Goal: Information Seeking & Learning: Compare options

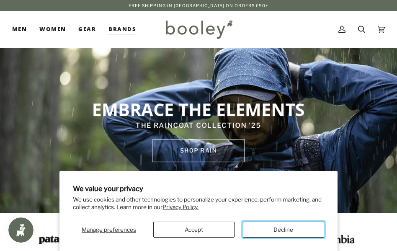
click at [295, 228] on button "Decline" at bounding box center [283, 229] width 81 height 16
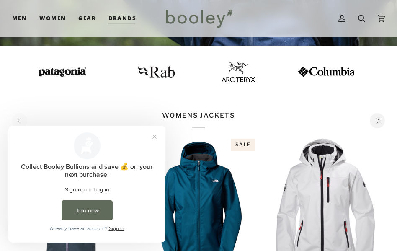
scroll to position [209, 0]
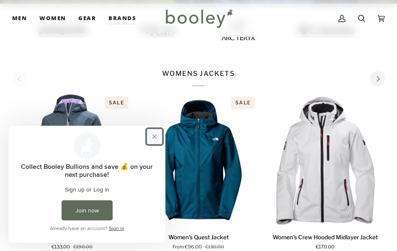
click at [154, 136] on button "Close prompt" at bounding box center [154, 136] width 15 height 15
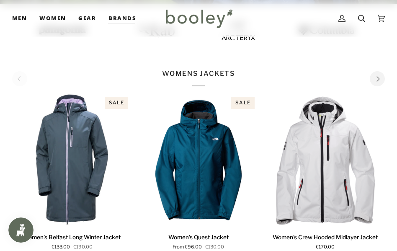
scroll to position [251, 0]
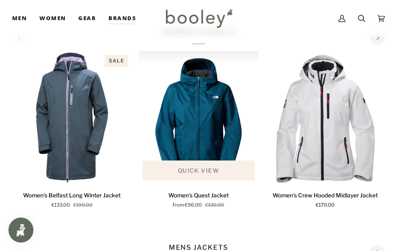
click at [210, 168] on span "Quick view" at bounding box center [198, 170] width 41 height 8
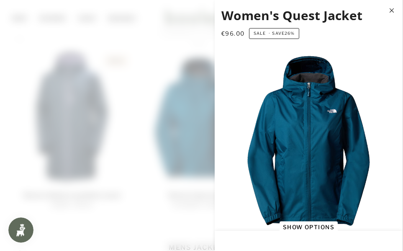
click at [390, 11] on button "Close" at bounding box center [392, 10] width 21 height 21
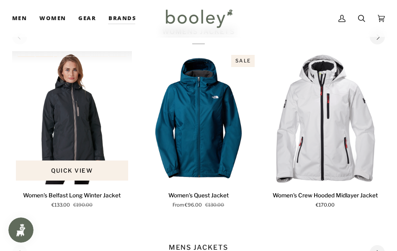
click at [85, 131] on img "Women's Belfast Long Winter Jacket" at bounding box center [72, 117] width 120 height 133
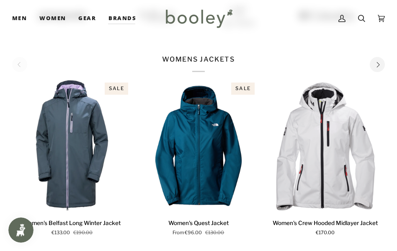
scroll to position [209, 0]
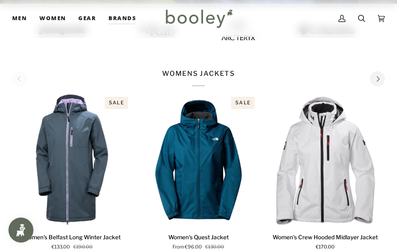
click at [377, 79] on icon "Next" at bounding box center [377, 78] width 5 height 5
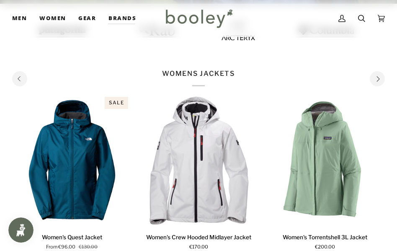
click at [377, 79] on icon "Next" at bounding box center [377, 78] width 5 height 5
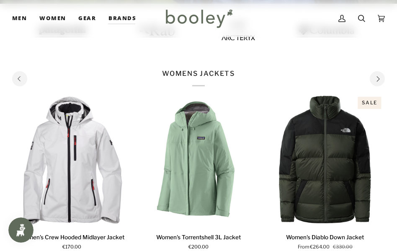
click at [377, 79] on icon "Next" at bounding box center [377, 78] width 5 height 5
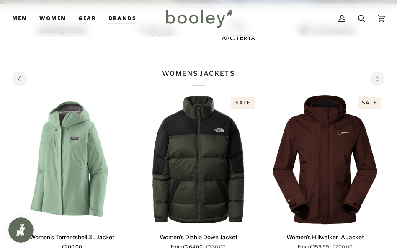
click at [377, 79] on icon "Next" at bounding box center [377, 78] width 5 height 5
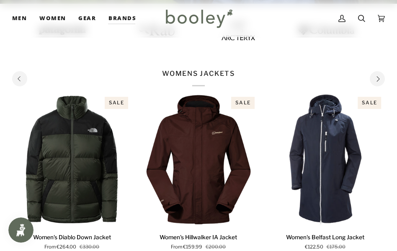
click at [377, 79] on icon "Next" at bounding box center [377, 78] width 5 height 5
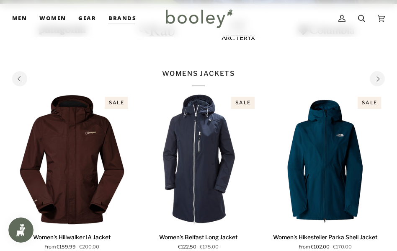
click at [377, 80] on icon "Next" at bounding box center [377, 78] width 5 height 5
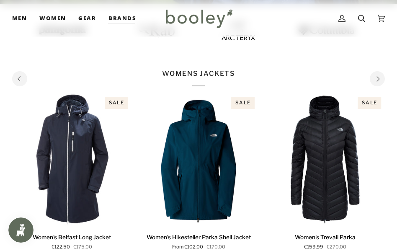
click at [379, 77] on icon "Next" at bounding box center [377, 78] width 5 height 5
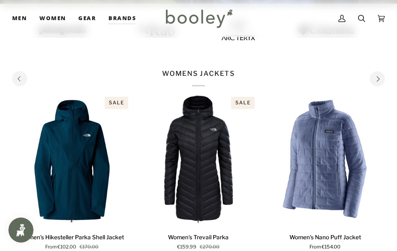
click at [379, 77] on icon "Next" at bounding box center [377, 78] width 5 height 5
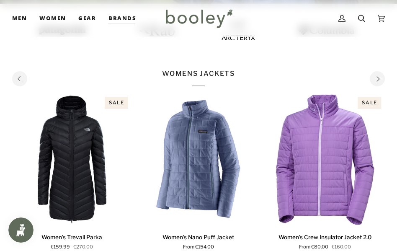
click at [378, 77] on icon "Next" at bounding box center [377, 78] width 3 height 5
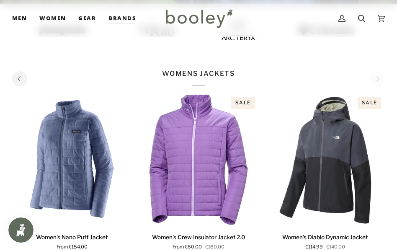
click at [379, 78] on div "WOMENS JACKETS" at bounding box center [198, 78] width 372 height 18
click at [376, 79] on div "WOMENS JACKETS" at bounding box center [198, 78] width 372 height 18
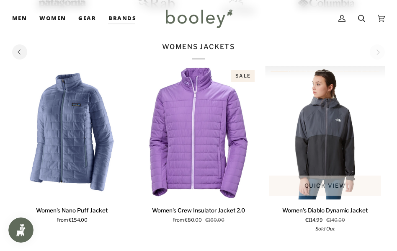
scroll to position [251, 0]
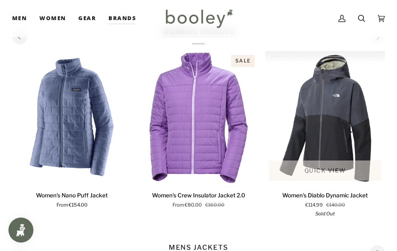
click at [342, 118] on img "Women's Diablo Dynamic Jacket" at bounding box center [325, 117] width 120 height 133
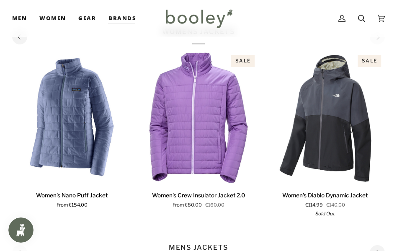
click at [20, 42] on button "Previous" at bounding box center [19, 36] width 15 height 15
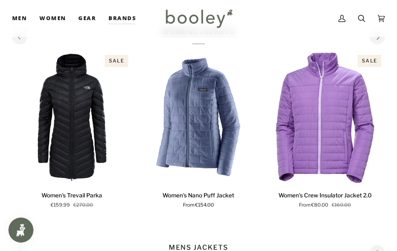
click at [20, 42] on button "Previous" at bounding box center [19, 36] width 15 height 15
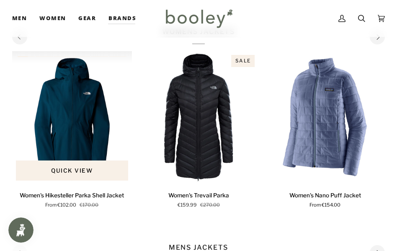
click at [69, 137] on img "Women's Hikesteller Parka Shell Jacket" at bounding box center [72, 117] width 120 height 133
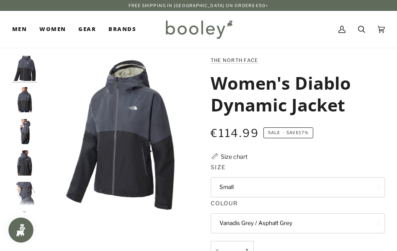
click at [23, 133] on img "The North Face Women's Diablo Dynamic Jacket Vanadis Grey / Asphalt Grey - Bool…" at bounding box center [24, 131] width 25 height 25
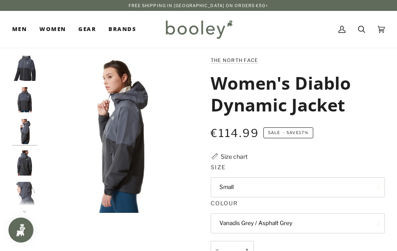
click at [27, 161] on img "The North Face Women's Diablo Dynamic Jacket Vanadis Grey / Asphalt Grey - Bool…" at bounding box center [24, 162] width 25 height 25
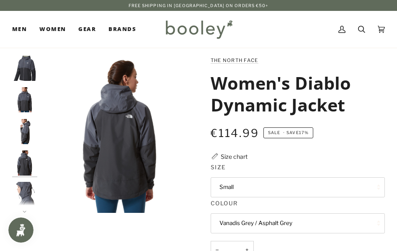
scroll to position [29, 0]
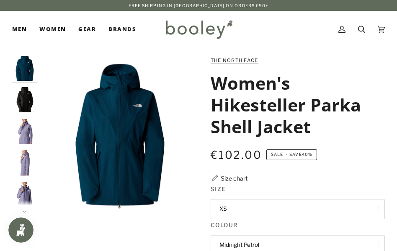
click at [26, 188] on img "The North Face Women’s Hikesteller Parka Shell Jacket - Booley Galway" at bounding box center [24, 194] width 25 height 25
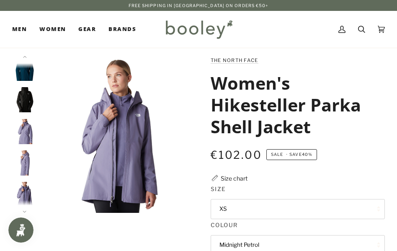
scroll to position [61, 0]
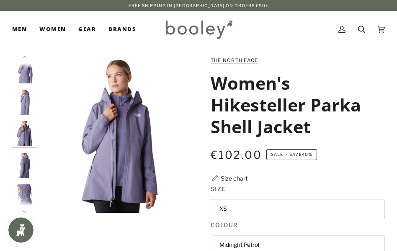
click at [24, 164] on img "The North Face Women’s Hikesteller Parka Shell Jacket - Booley Galway" at bounding box center [24, 165] width 25 height 25
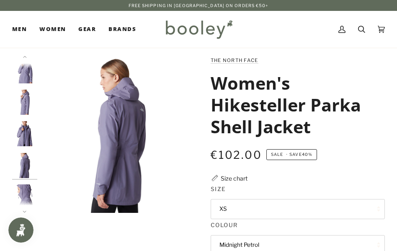
scroll to position [92, 0]
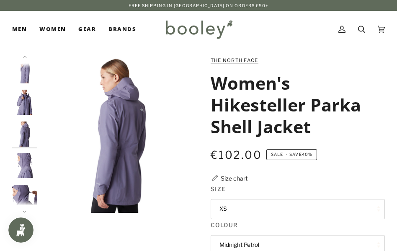
click at [23, 137] on img "The North Face Women’s Hikesteller Parka Shell Jacket - Booley Galway" at bounding box center [24, 133] width 25 height 25
click at [32, 94] on img "The North Face Women’s Hikesteller Parka Shell Jacket - Booley Galway" at bounding box center [24, 102] width 25 height 25
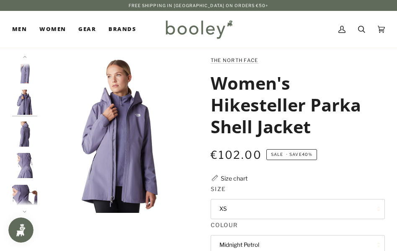
scroll to position [61, 0]
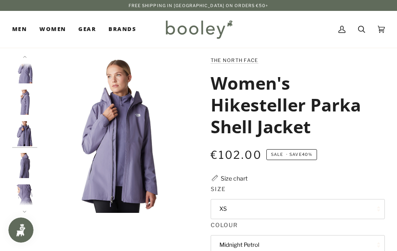
click at [26, 75] on img "The North Face Women’s Hikesteller Parka Shell Jacket - Booley Galway" at bounding box center [24, 70] width 25 height 25
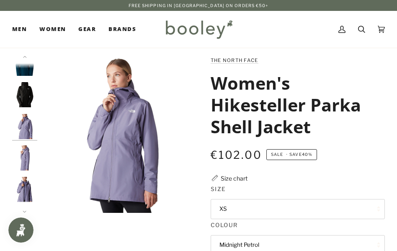
scroll to position [0, 0]
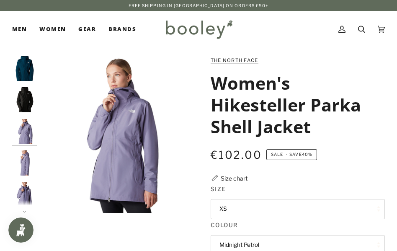
click at [26, 75] on img "The North Face Women’s Hikesteller Parka Shell Jacket Midnight Petrol - Booley …" at bounding box center [24, 68] width 25 height 25
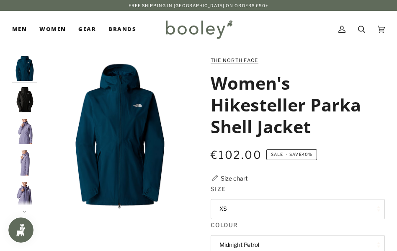
click at [23, 100] on img "Women's Hikesteller Parka Shell Jacket" at bounding box center [24, 99] width 25 height 25
